Goal: Communication & Community: Answer question/provide support

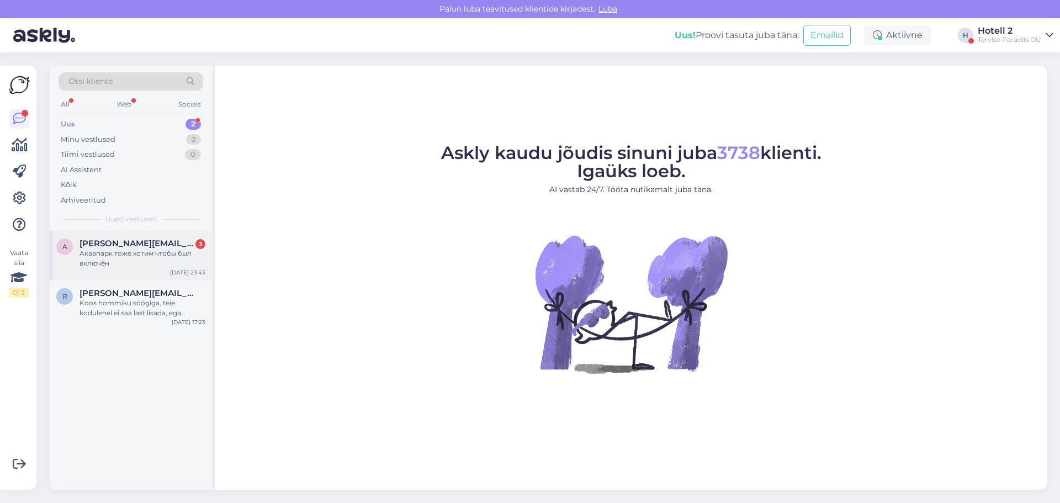
click at [150, 274] on div "a [PERSON_NAME][EMAIL_ADDRESS][DOMAIN_NAME] 3 Аквапарк тоже хотим чтобы был вкл…" at bounding box center [131, 256] width 162 height 50
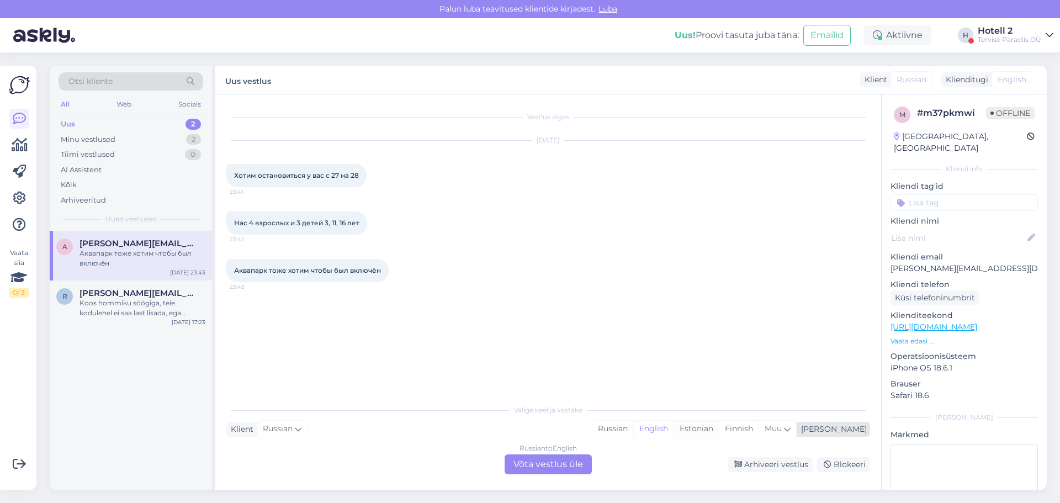
click at [719, 428] on div "Estonian" at bounding box center [696, 429] width 45 height 17
click at [551, 468] on div "Russian to Estonian Võta vestlus üle" at bounding box center [548, 464] width 87 height 20
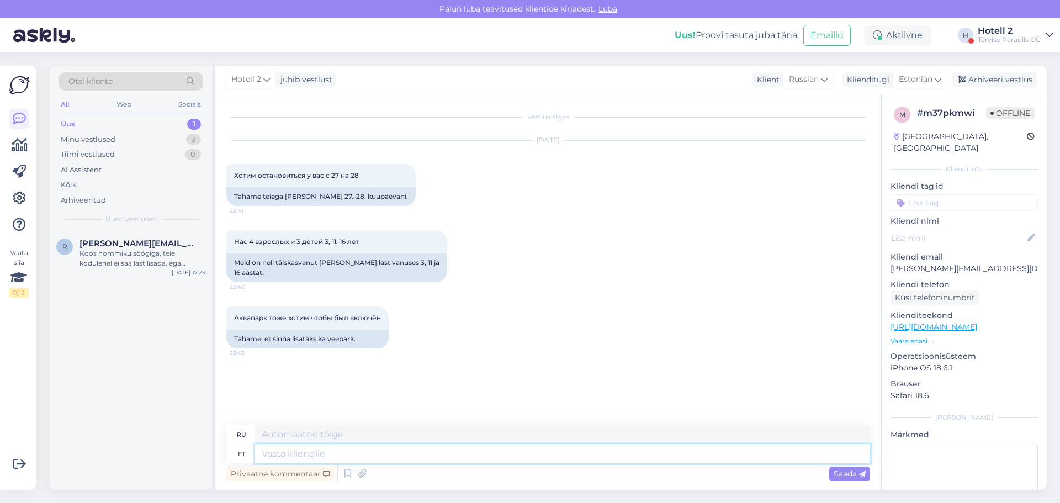
click at [314, 449] on textarea at bounding box center [562, 454] width 615 height 19
type textarea "Palun e"
type textarea "Пожалуйста"
type textarea "P"
type textarea "Tere!"
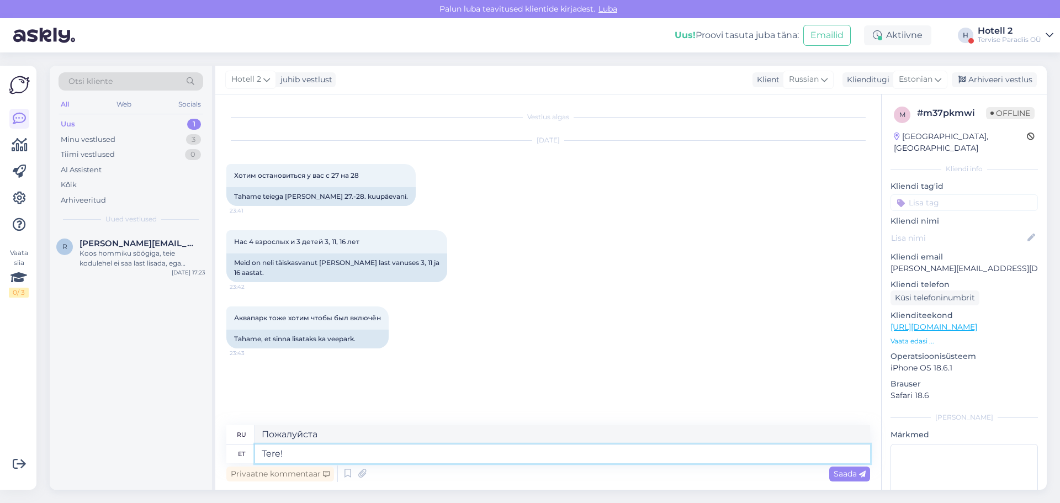
type textarea "Привет!"
type textarea "Tere! [GEOGRAPHIC_DATA] e"
type textarea "Здравствуйте! Пожалуйста."
type textarea "Tere! Palun edastage"
type textarea "Здравствуйте! Пожалуйста, перешлите."
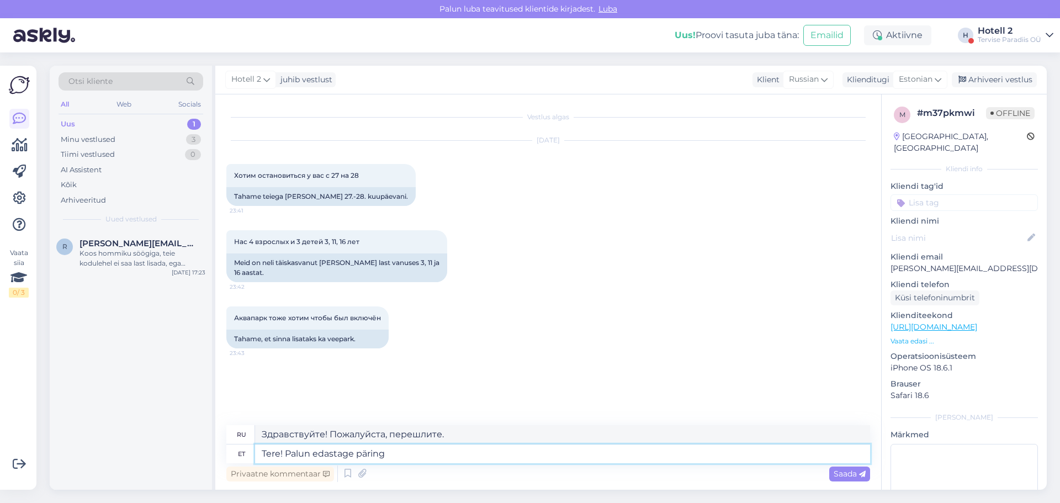
type textarea "Tere! Palun edastage päring e"
type textarea "Здравствуйте! Пожалуйста, отправьте свой запрос."
type textarea "Tere! Palun edastage päring e-maili"
type textarea "Здравствуйте! Пожалуйста, отправьте ваш запрос на электронную почту."
type textarea "Tere! Palun edastage päring e-[PERSON_NAME]"
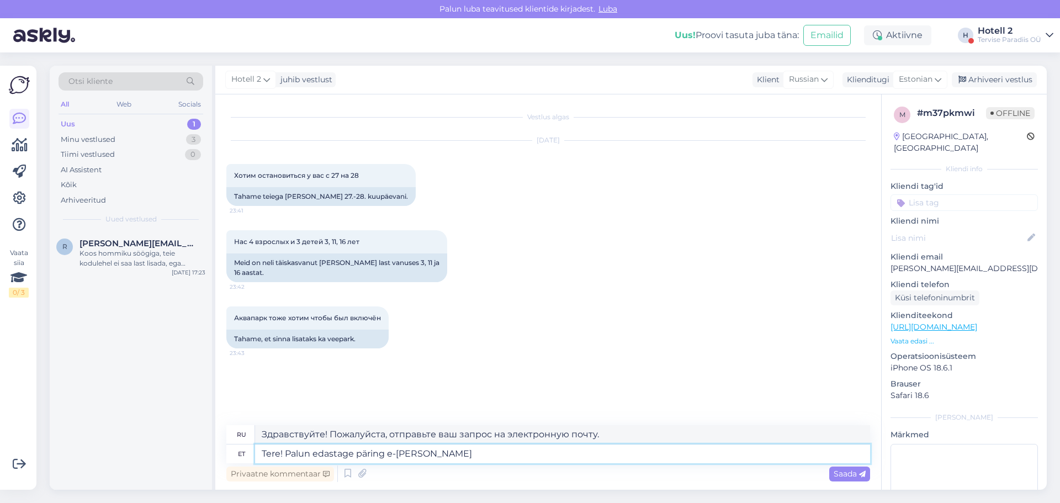
type textarea "Здравствуйте! Пожалуйста, отправьте ваш запрос по электронной почте."
type textarea "Tere! Palun edastage päring e-[PERSON_NAME] [PERSON_NAME]"
type textarea "Здравствуйте! Пожалуйста, отправьте ваш запрос по электронной почте или"
type textarea "Tere! Palun edastage päring e-[PERSON_NAME] või broneerige"
type textarea "Здравствуйте! Пожалуйста, отправьте запрос по электронной почте или забронируйт…"
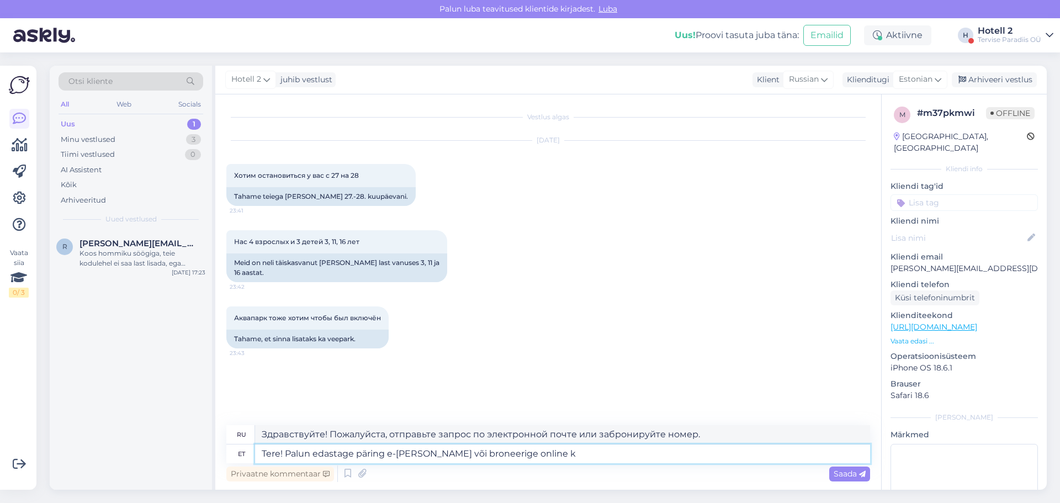
type textarea "Tere! Palun edastage päring e-[PERSON_NAME] või broneerige online ke"
type textarea "Здравствуйте! Пожалуйста, отправьте запрос по электронной почте или забронируйт…"
type textarea "Tere! Palun edastage päring e-[PERSON_NAME] või broneerige online keskkonna kau…"
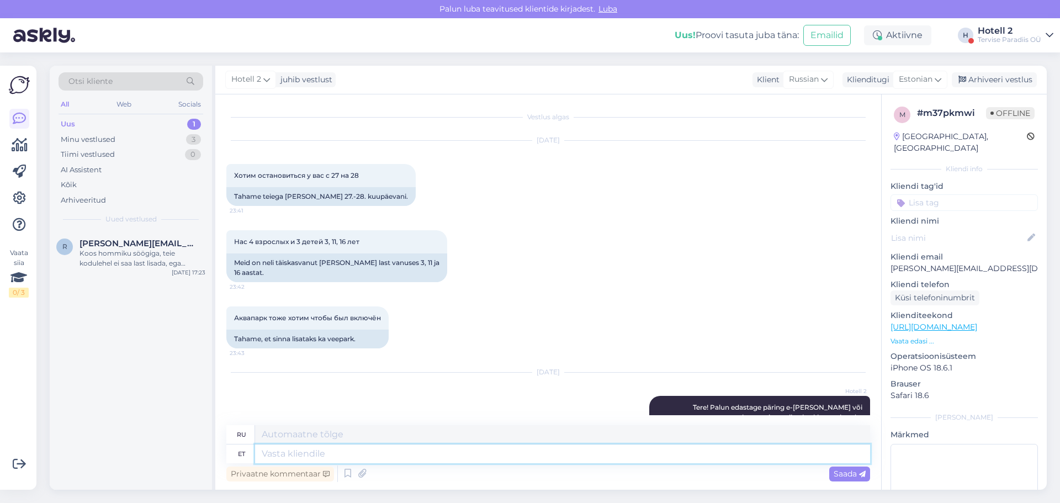
scroll to position [55, 0]
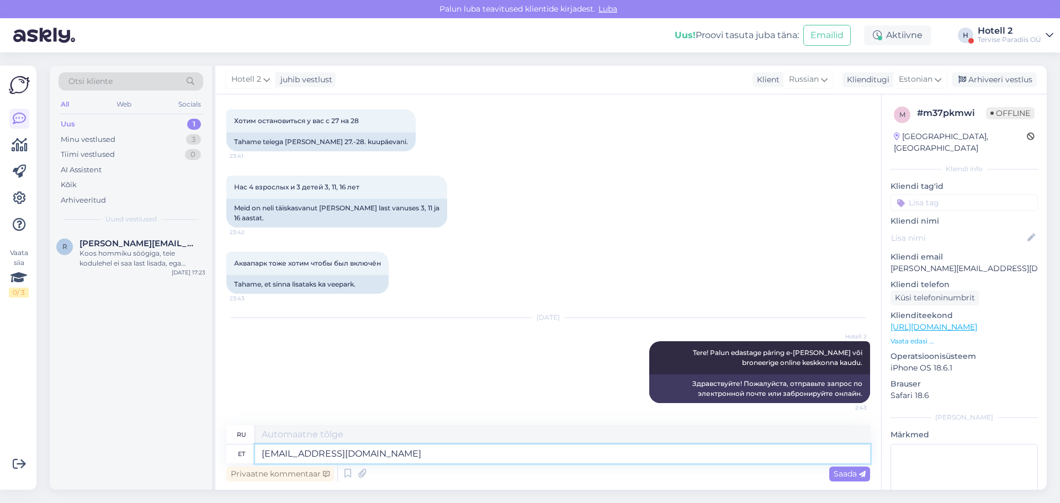
type textarea "[EMAIL_ADDRESS][DOMAIN_NAME]"
type textarea "[EMAIL_ADDRESS][DOMAIN_NAME] või h"
type textarea "[EMAIL_ADDRESS][DOMAIN_NAME] или"
type textarea "[EMAIL_ADDRESS][DOMAIN_NAME] või [EMAIL_ADDRESS][DOMAIN_NAME]"
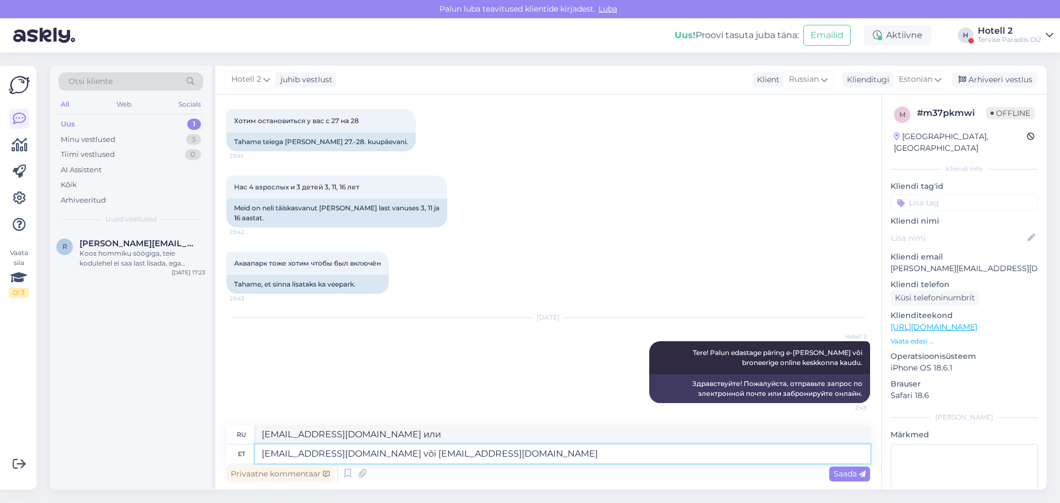
type textarea "[EMAIL_ADDRESS][DOMAIN_NAME] или [EMAIL_ADDRESS][DOMAIN_NAME]"
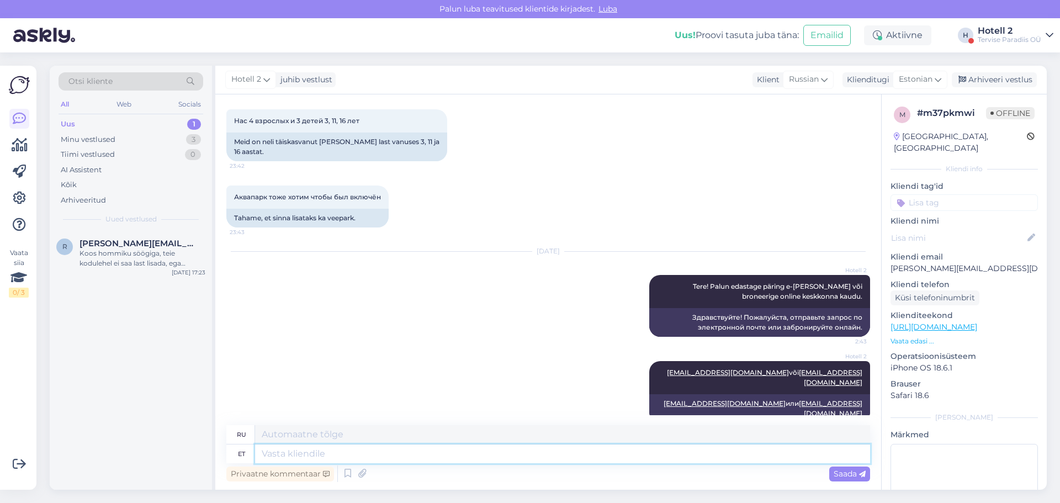
paste textarea "[URL][DOMAIN_NAME]"
type textarea "[URL][DOMAIN_NAME]"
type textarea "[URL][DOMAIN_NAME] !/accommodation/packages?lang=ru"
type textarea "[URL][DOMAIN_NAME]"
click at [838, 473] on span "Saada" at bounding box center [850, 474] width 32 height 10
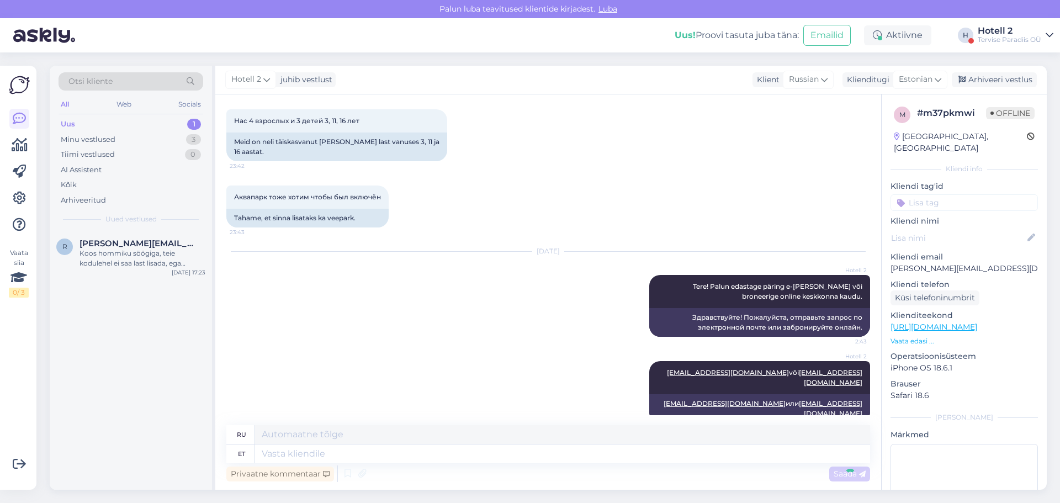
scroll to position [207, 0]
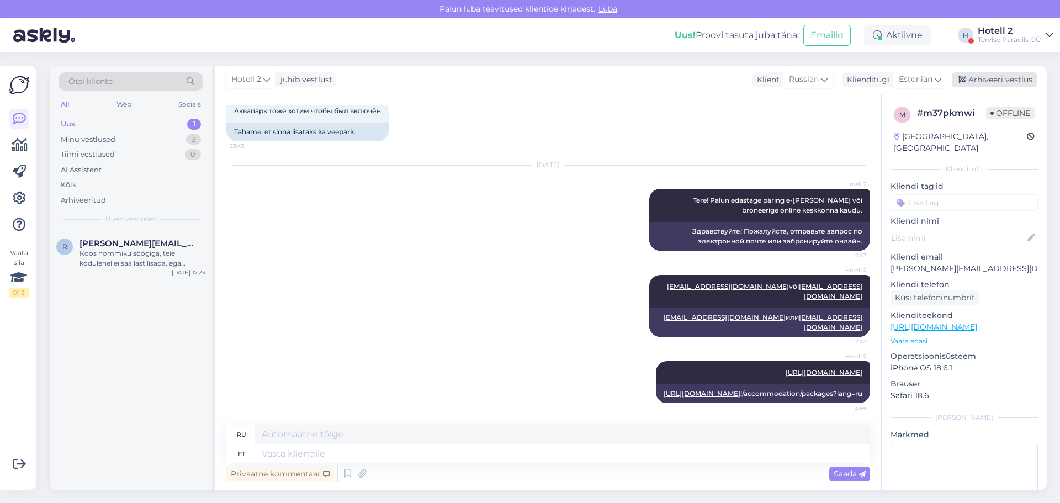
click at [1008, 78] on div "Arhiveeri vestlus" at bounding box center [994, 79] width 85 height 15
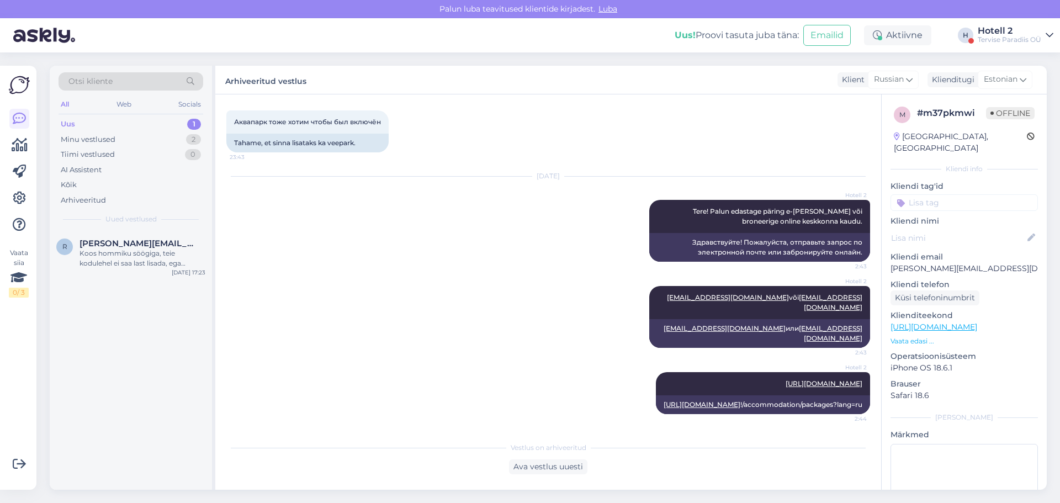
scroll to position [196, 0]
click at [85, 252] on div "Koos hommiku söögiga, teie kodulehel ei saa last lisada, ega märkida et oleks 2…" at bounding box center [143, 259] width 126 height 20
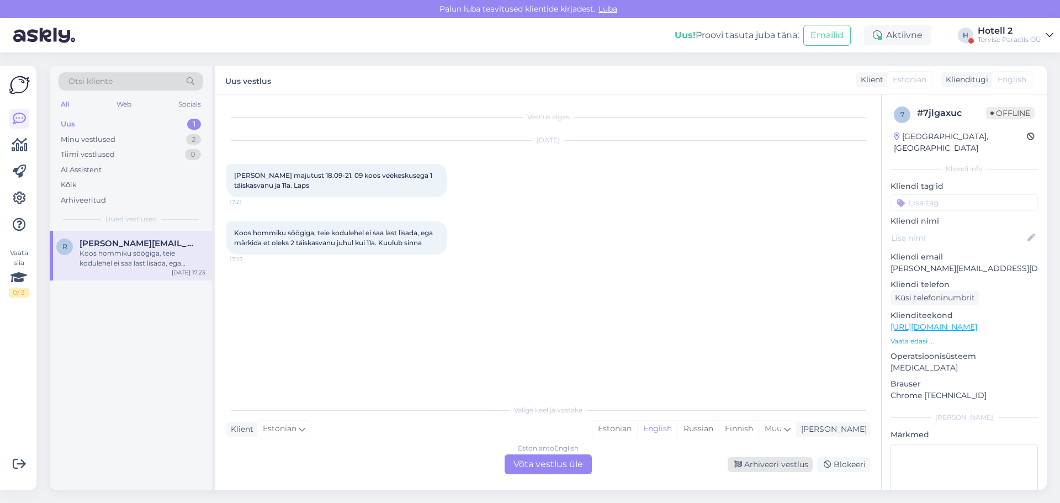
click at [789, 462] on div "Arhiveeri vestlus" at bounding box center [770, 464] width 85 height 15
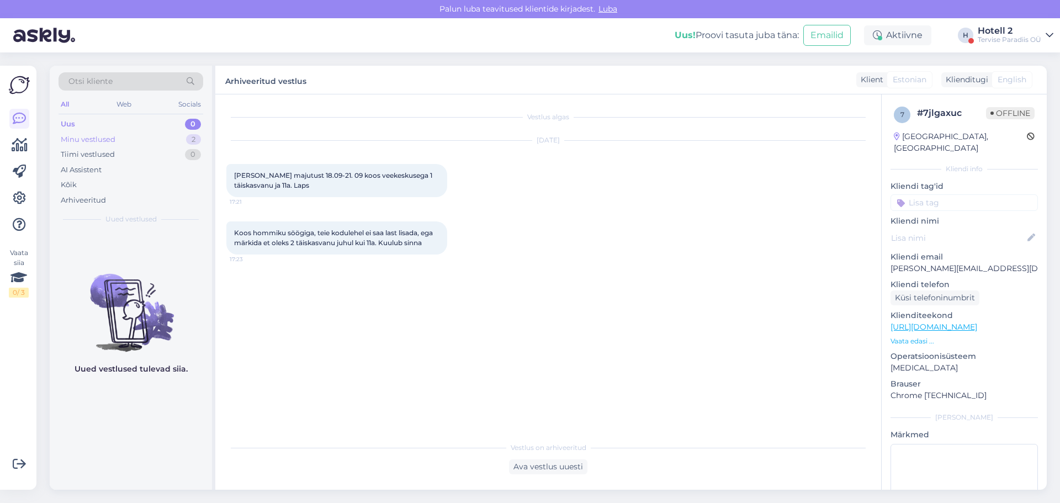
click at [184, 132] on div "Minu vestlused 2" at bounding box center [131, 139] width 145 height 15
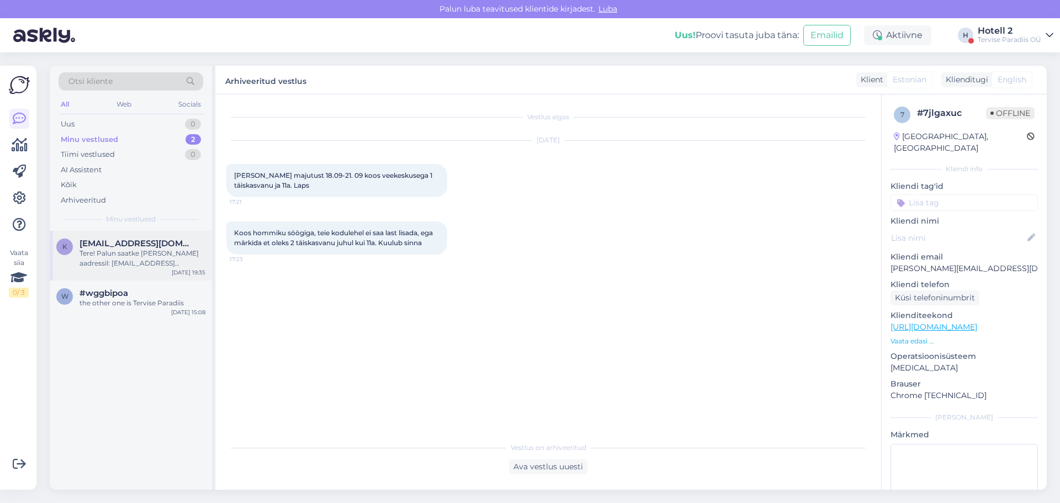
click at [89, 248] on span "[EMAIL_ADDRESS][DOMAIN_NAME]" at bounding box center [137, 244] width 115 height 10
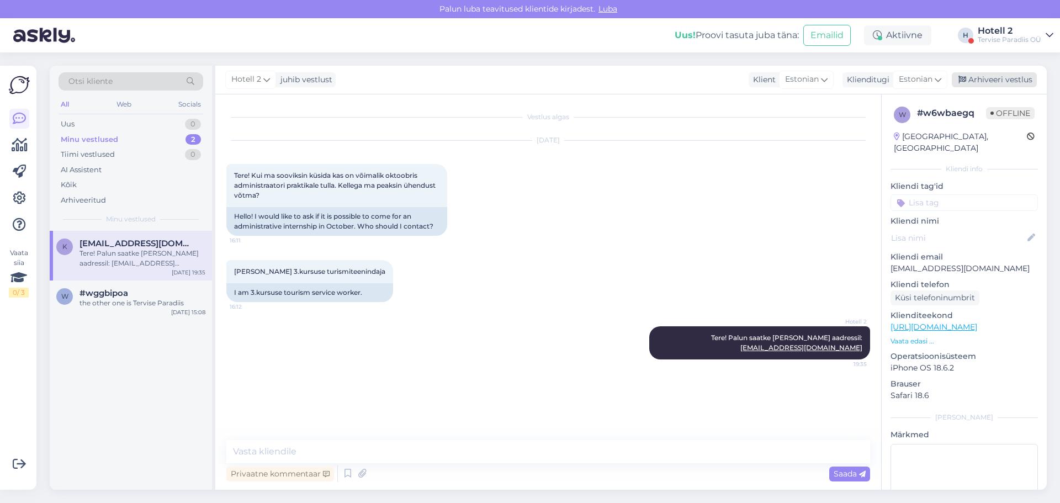
click at [1003, 79] on div "Arhiveeri vestlus" at bounding box center [994, 79] width 85 height 15
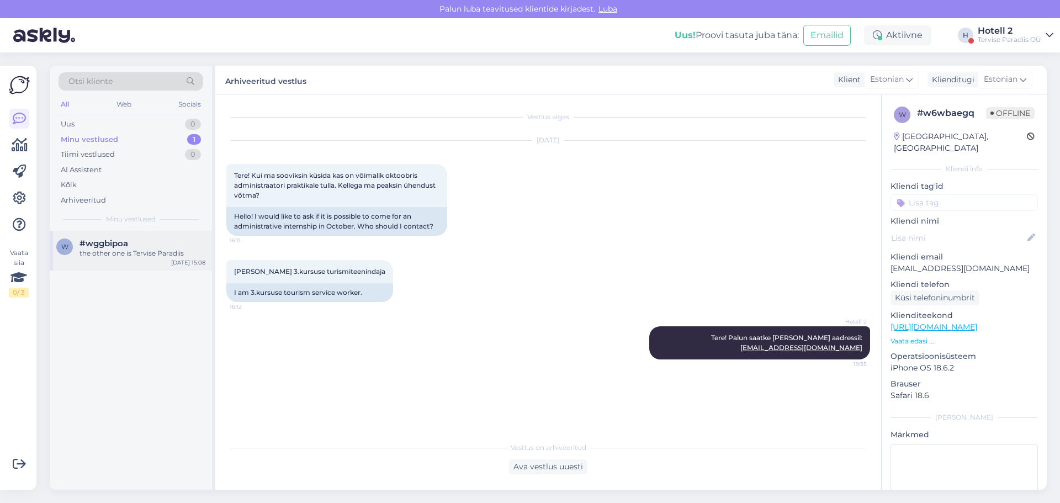
click at [101, 264] on div "w #wggbipoa the other one is Tervise Paradiis [DATE] 15:08" at bounding box center [131, 251] width 162 height 40
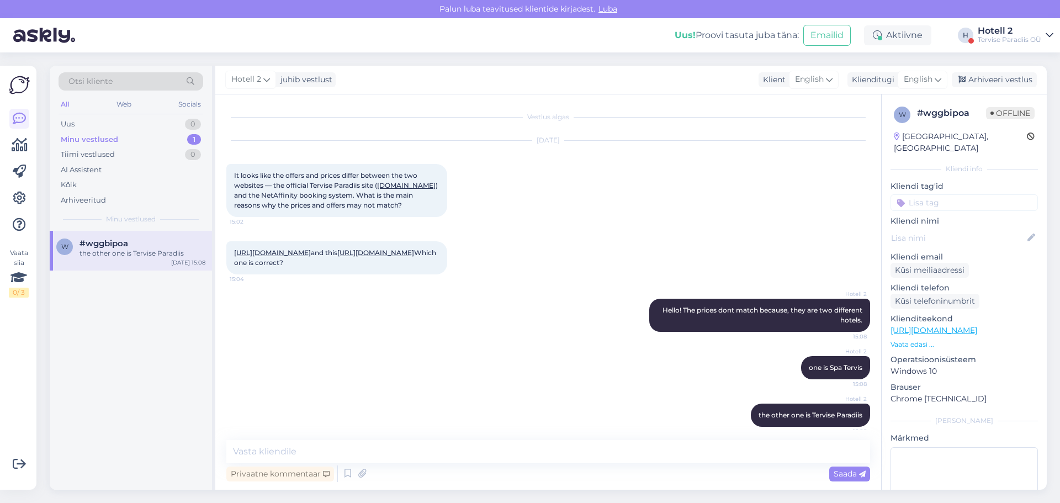
scroll to position [59, 0]
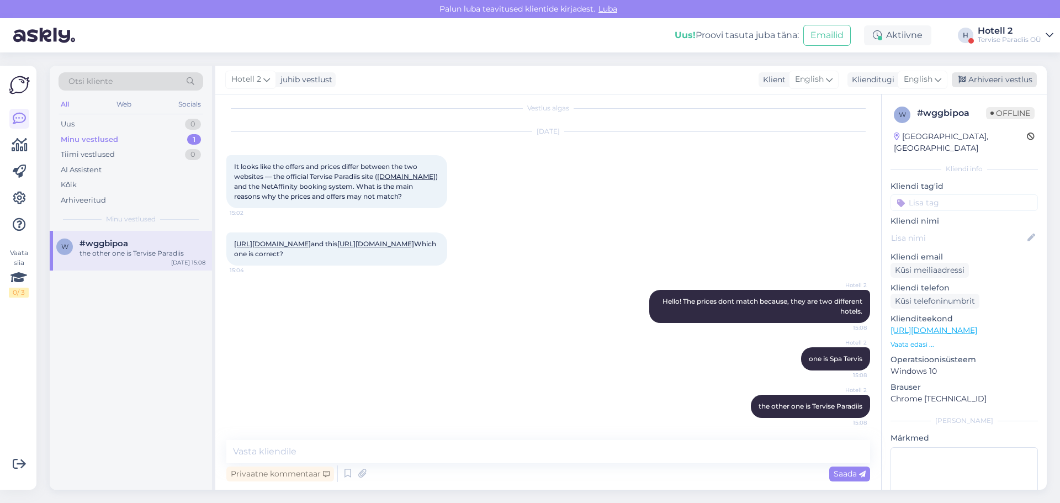
click at [1001, 78] on div "Arhiveeri vestlus" at bounding box center [994, 79] width 85 height 15
